Goal: Task Accomplishment & Management: Complete application form

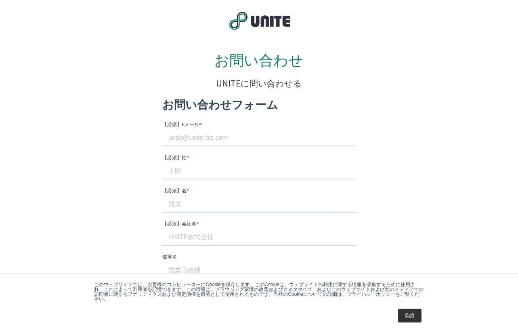
click at [216, 139] on input "【必須】Eメール *" at bounding box center [259, 138] width 194 height 16
type input "[EMAIL_ADDRESS][DOMAIN_NAME]"
click at [230, 175] on input "【必須】姓 *" at bounding box center [259, 171] width 194 height 16
type input "[PERSON_NAME]"
click at [218, 207] on input "【必須】名 *" at bounding box center [259, 204] width 194 height 16
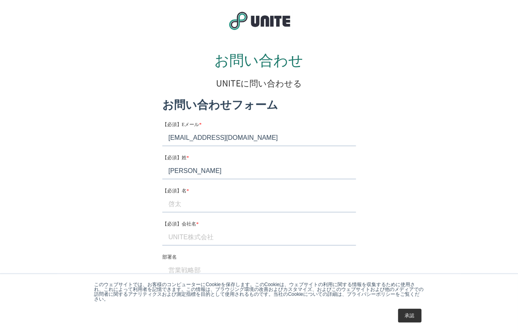
type input "[PERSON_NAME]"
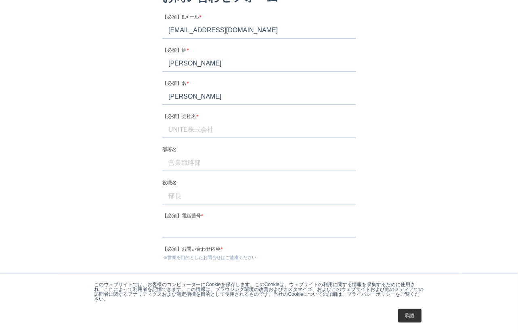
click at [198, 126] on input "【必須】会社名 *" at bounding box center [259, 130] width 194 height 16
type input "アウル株式会社"
click at [237, 160] on input "部署名" at bounding box center [259, 163] width 194 height 16
type input "PR人材支援チーム"
click at [216, 202] on input "役職名" at bounding box center [259, 196] width 194 height 16
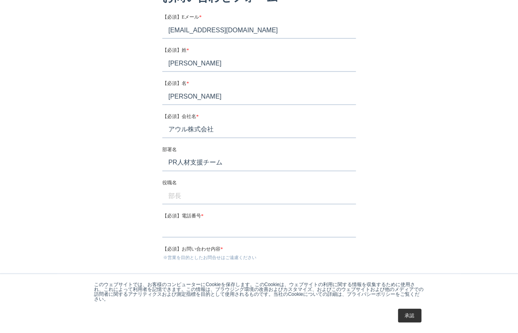
type input "一般社員"
click at [204, 231] on input "【必須】電話番号 *" at bounding box center [259, 229] width 194 height 16
drag, startPoint x: 180, startPoint y: 231, endPoint x: 121, endPoint y: 232, distance: 59.0
click at [162, 232] on html "お問い合わせフォーム 【必須】Eメール * [EMAIL_ADDRESS][DOMAIN_NAME] 【必須】姓 * [PERSON_NAME] 【必須】名 …" at bounding box center [259, 228] width 194 height 476
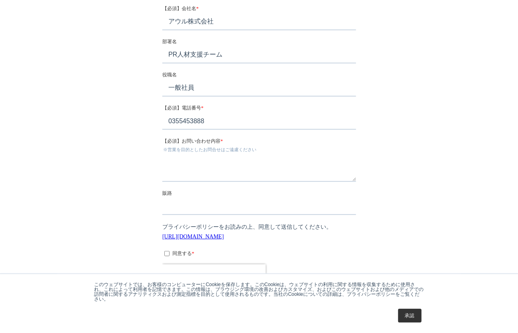
type input "0355453888"
click at [198, 170] on textarea "【必須】お問い合わせ内容 *" at bounding box center [259, 168] width 194 height 27
paste textarea ""お世話になっております、アウル株式会社の[PERSON_NAME]と申します。 「新顧問2名参画、既存顧問の[PERSON_NAME]製薬（執行役員DX本部…"
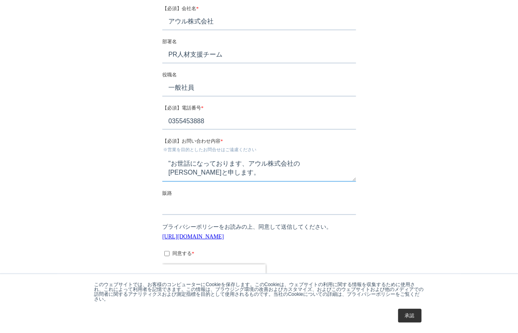
click at [172, 162] on textarea ""お世話になっております、アウル株式会社の[PERSON_NAME]と申します。 「新顧問2名参画、既存顧問の[PERSON_NAME]製薬（執行役員DX本部…" at bounding box center [259, 168] width 194 height 27
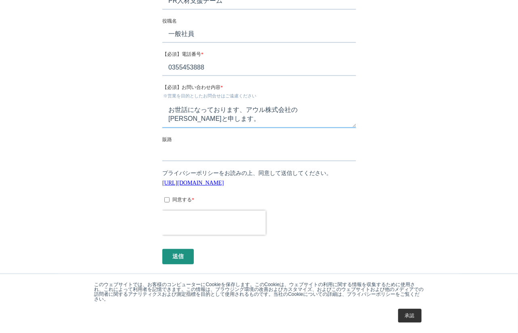
scroll to position [315, 0]
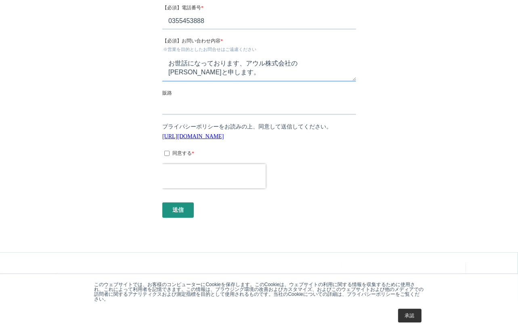
type textarea "お世話になっております、アウル株式会社の[PERSON_NAME]と申します。 「新顧問2名参画、既存顧問の[PERSON_NAME]製薬（執行役員DX本部長…"
click at [168, 154] on input "同意する *" at bounding box center [166, 153] width 5 height 5
checkbox input "true"
click at [185, 214] on input "送信" at bounding box center [178, 209] width 32 height 15
